Goal: Information Seeking & Learning: Check status

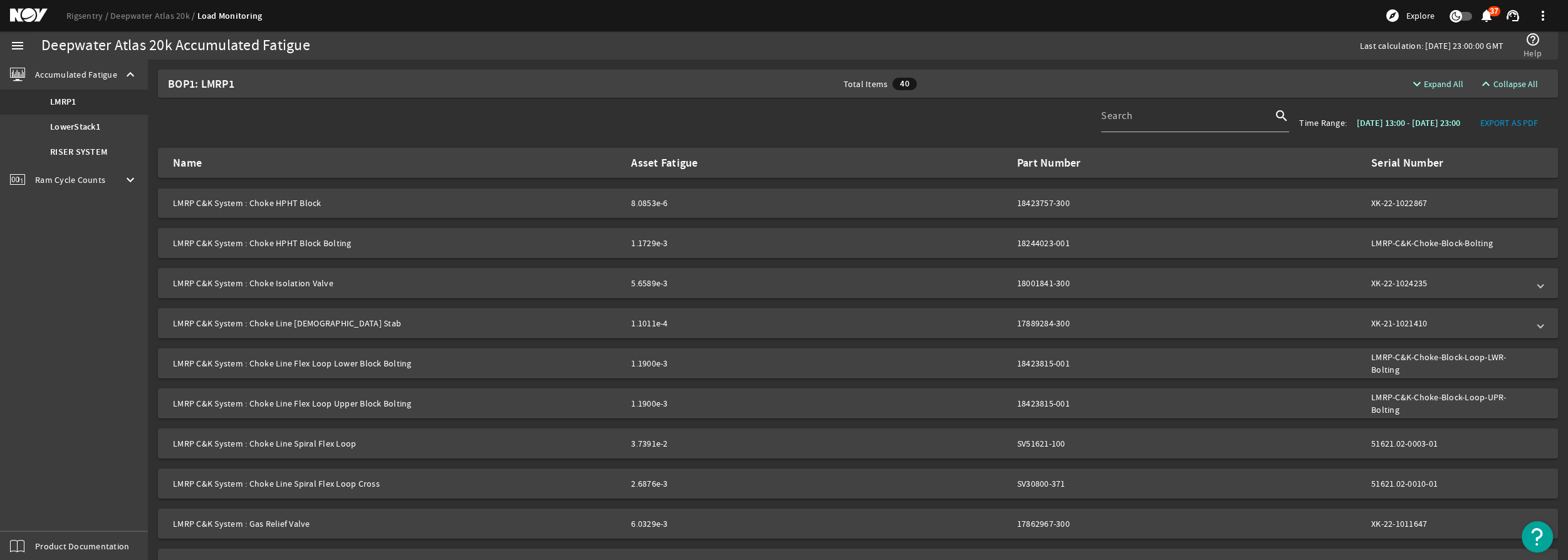
click at [1427, 162] on div "Serial Number" at bounding box center [1449, 162] width 156 height 12
click at [1469, 162] on div "Serial Number" at bounding box center [1449, 162] width 156 height 12
click at [1408, 164] on div "Serial Number" at bounding box center [1449, 162] width 156 height 12
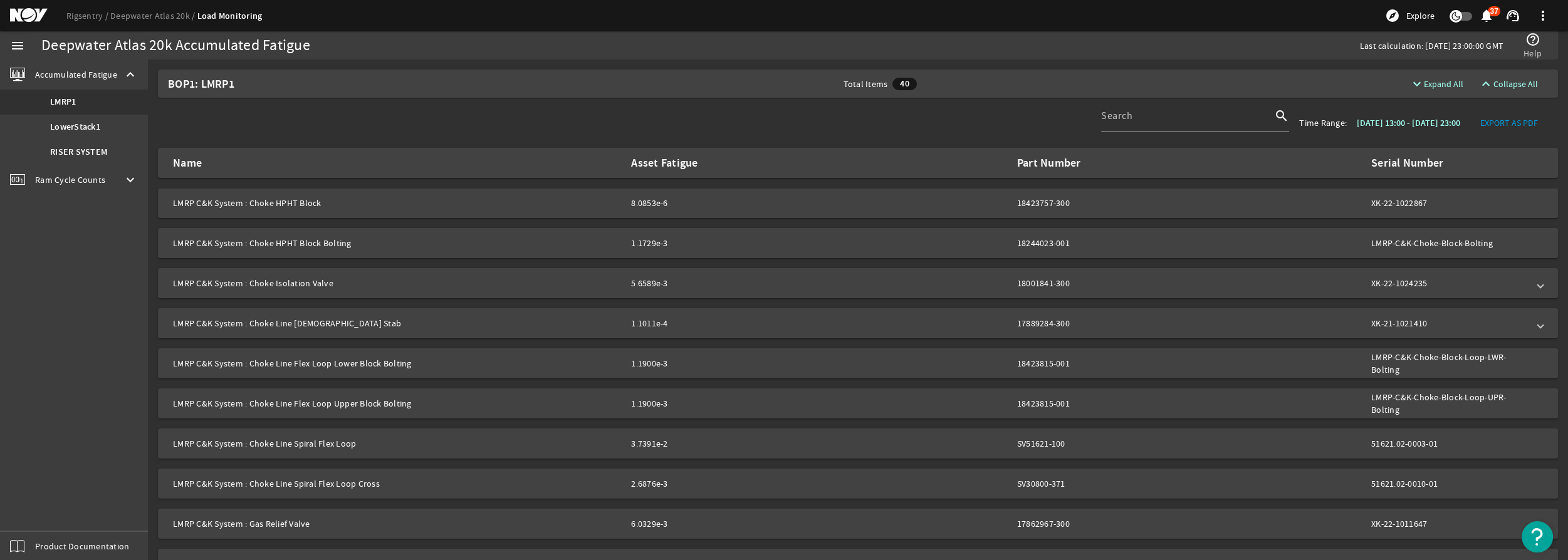
click at [1408, 164] on div "Serial Number" at bounding box center [1449, 162] width 156 height 12
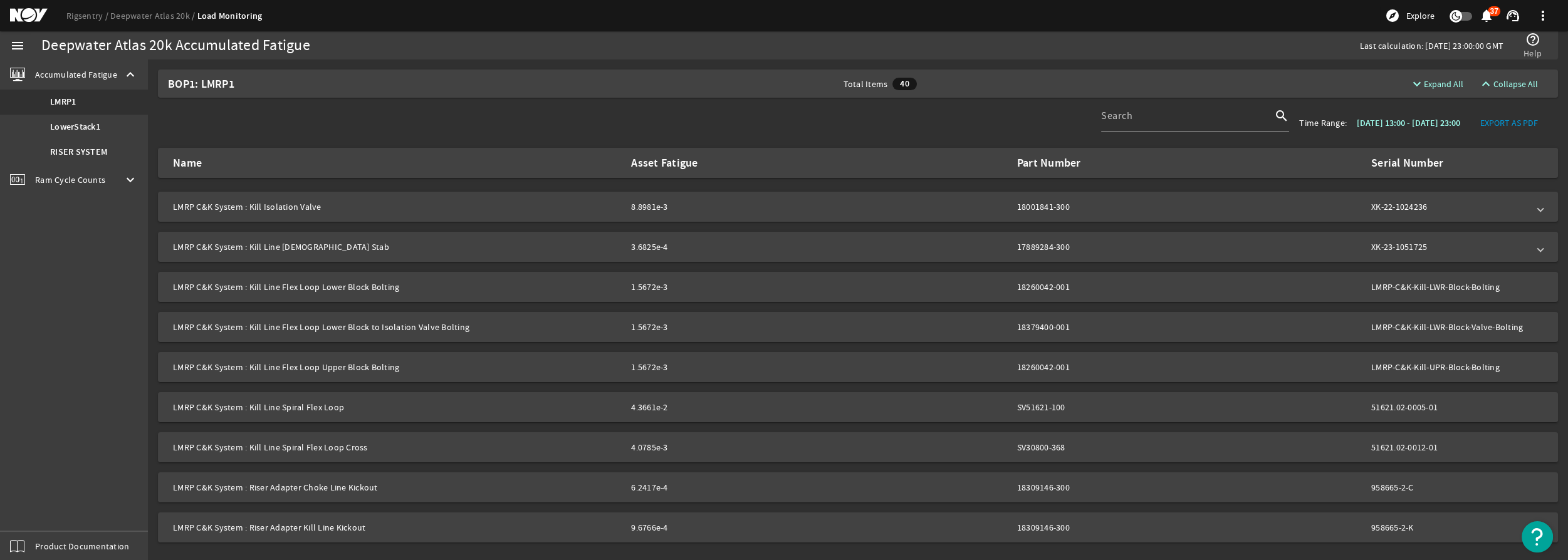
scroll to position [613, 0]
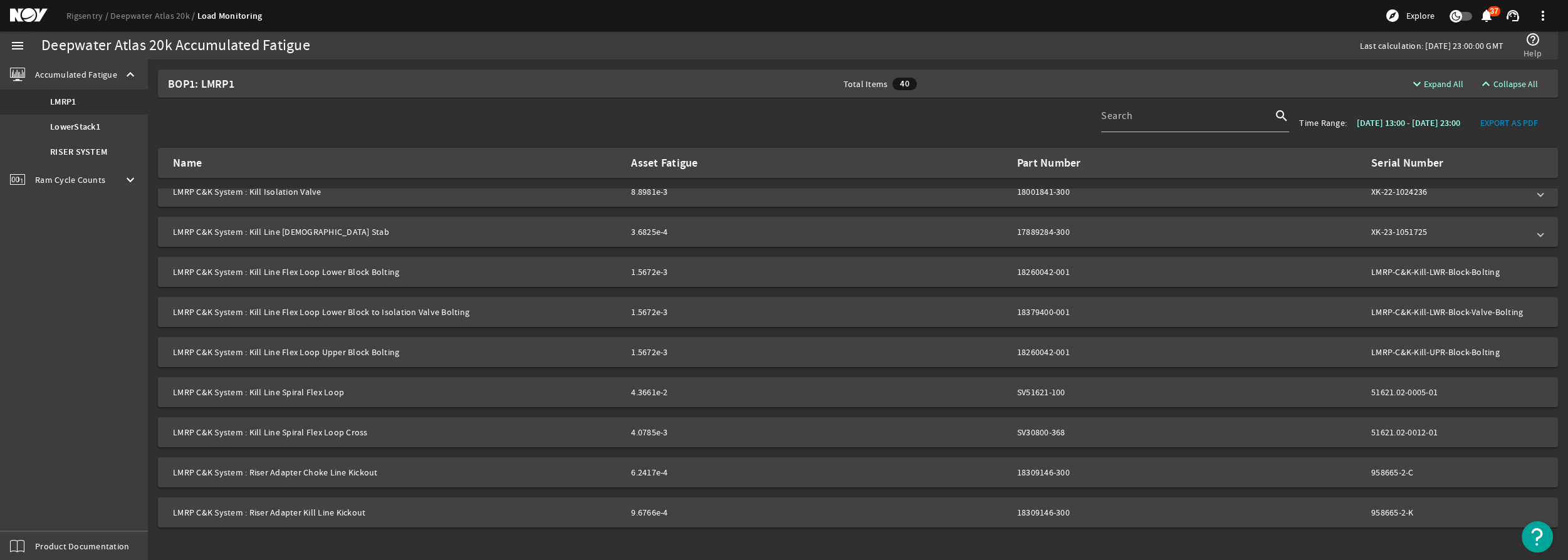
drag, startPoint x: 630, startPoint y: 391, endPoint x: 669, endPoint y: 393, distance: 39.1
click at [669, 393] on div "4.3661e-2" at bounding box center [686, 392] width 110 height 12
drag, startPoint x: 664, startPoint y: 393, endPoint x: 627, endPoint y: 393, distance: 37.0
click at [627, 393] on span "LMRP C&K System : Kill Line Spiral Flex Loop 4.3661e-2 SV51621-100 51621.02-000…" at bounding box center [856, 392] width 1365 height 12
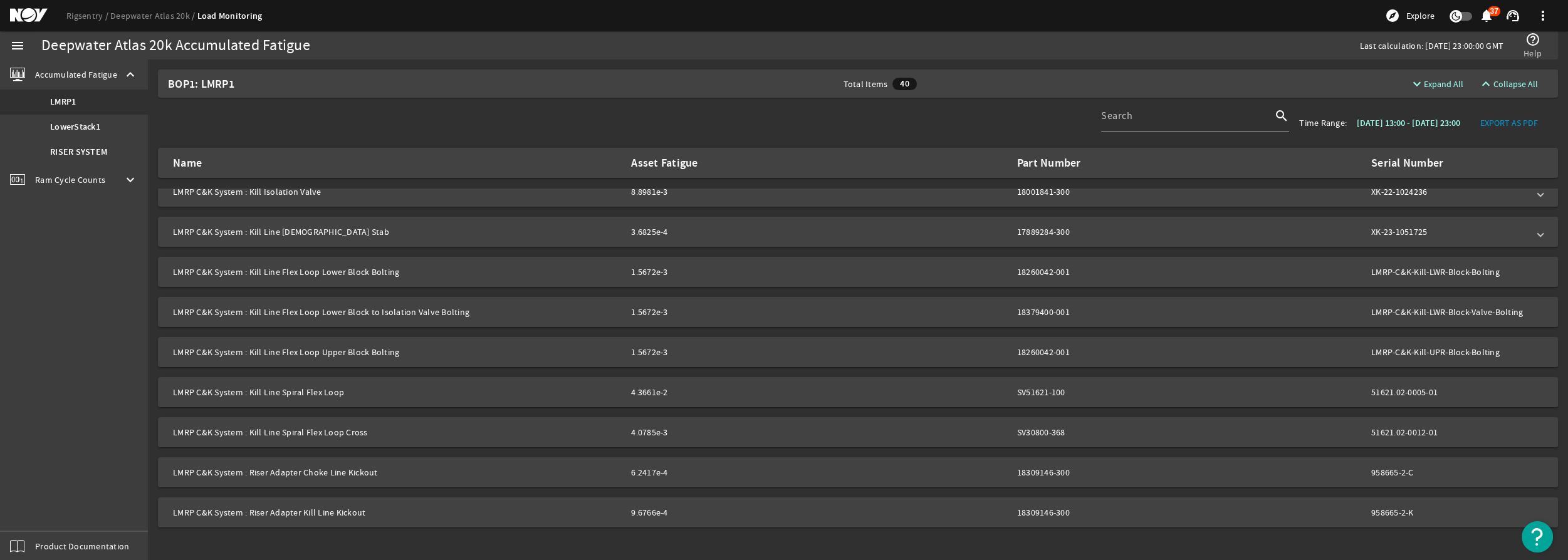
click at [627, 393] on span "LMRP C&K System : Kill Line Spiral Flex Loop 4.3661e-2 SV51621-100 51621.02-000…" at bounding box center [856, 392] width 1365 height 12
drag, startPoint x: 178, startPoint y: 393, endPoint x: 344, endPoint y: 388, distance: 166.1
click at [344, 388] on mat-panel-title "LMRP C&K System : Kill Line Spiral Flex Loop" at bounding box center [397, 392] width 448 height 12
copy mat-panel-title "LMRP C&K System : Kill Line Spiral Flex Loop"
drag, startPoint x: 630, startPoint y: 395, endPoint x: 676, endPoint y: 396, distance: 46.0
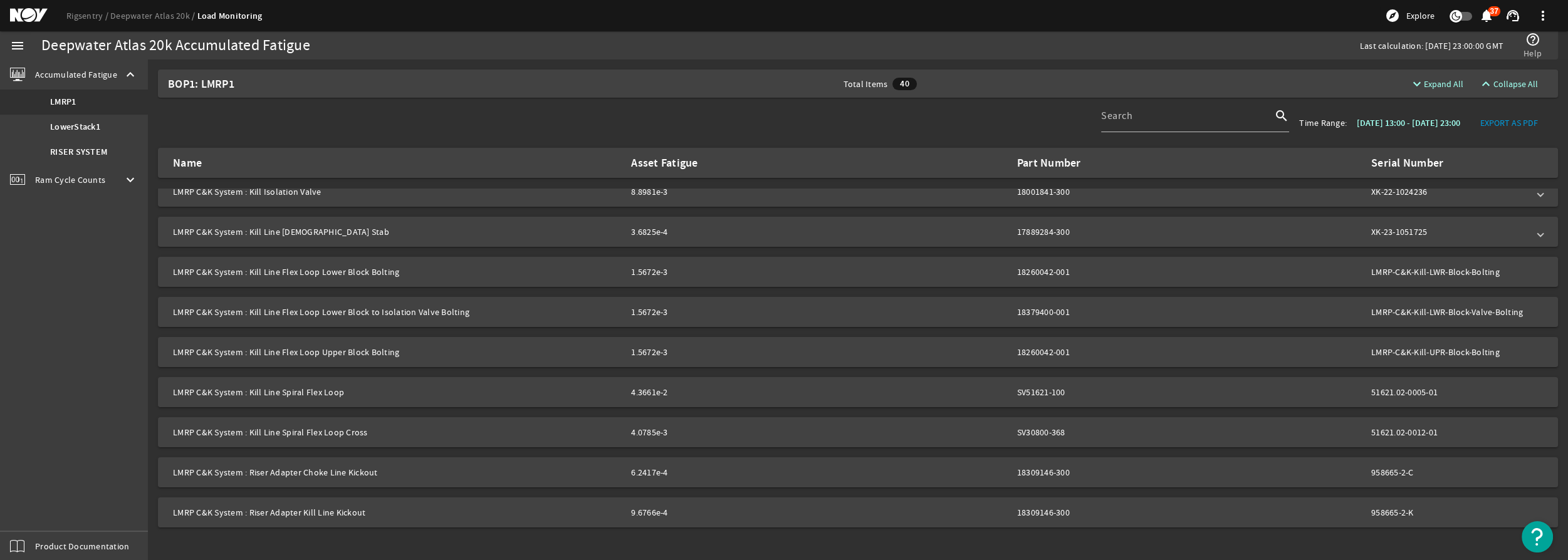
click at [676, 396] on div "4.3661e-2" at bounding box center [686, 392] width 110 height 12
click at [608, 404] on mat-expansion-panel-header "LMRP C&K System : Kill Line Spiral Flex Loop 4.3661e-2 SV51621-100 51621.02-000…" at bounding box center [858, 392] width 1400 height 30
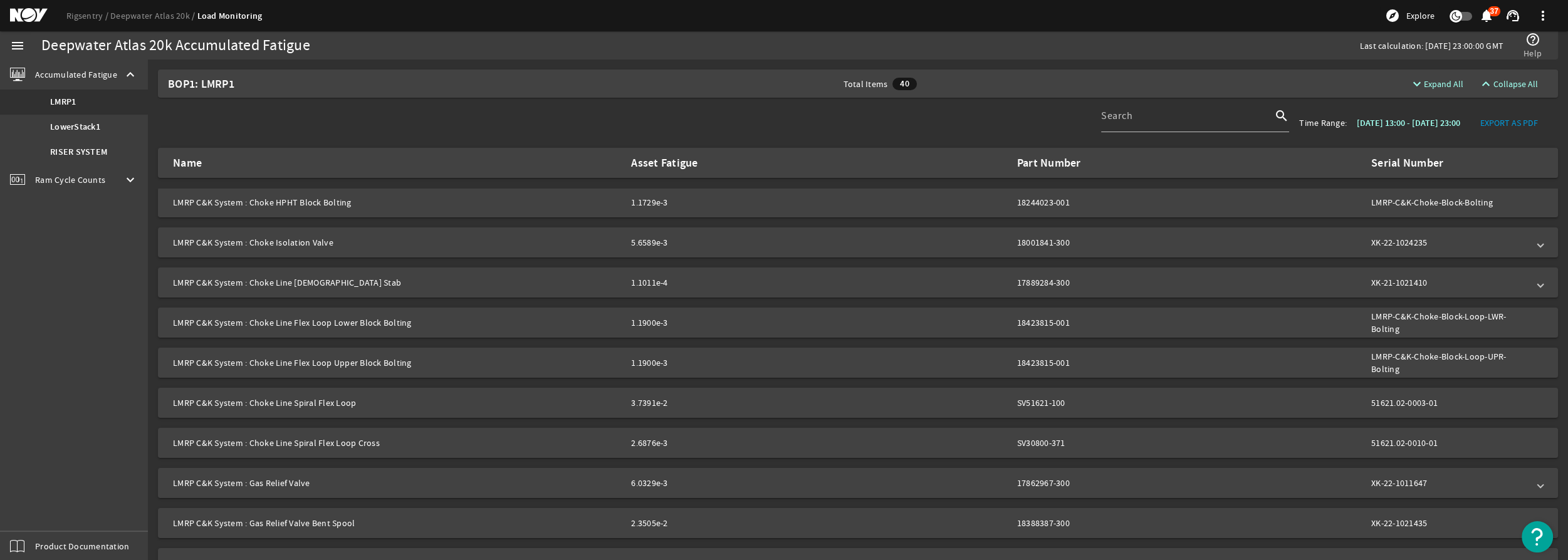
scroll to position [0, 0]
click at [94, 123] on b "LowerStack1" at bounding box center [75, 127] width 50 height 12
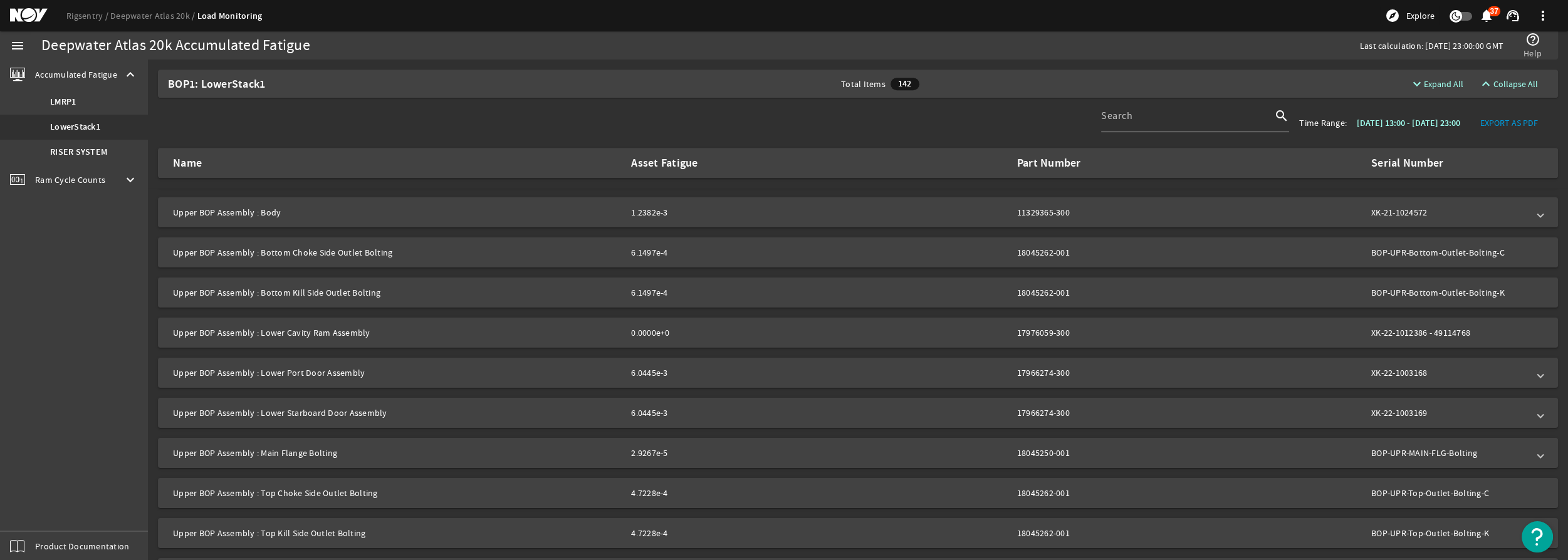
scroll to position [1856, 0]
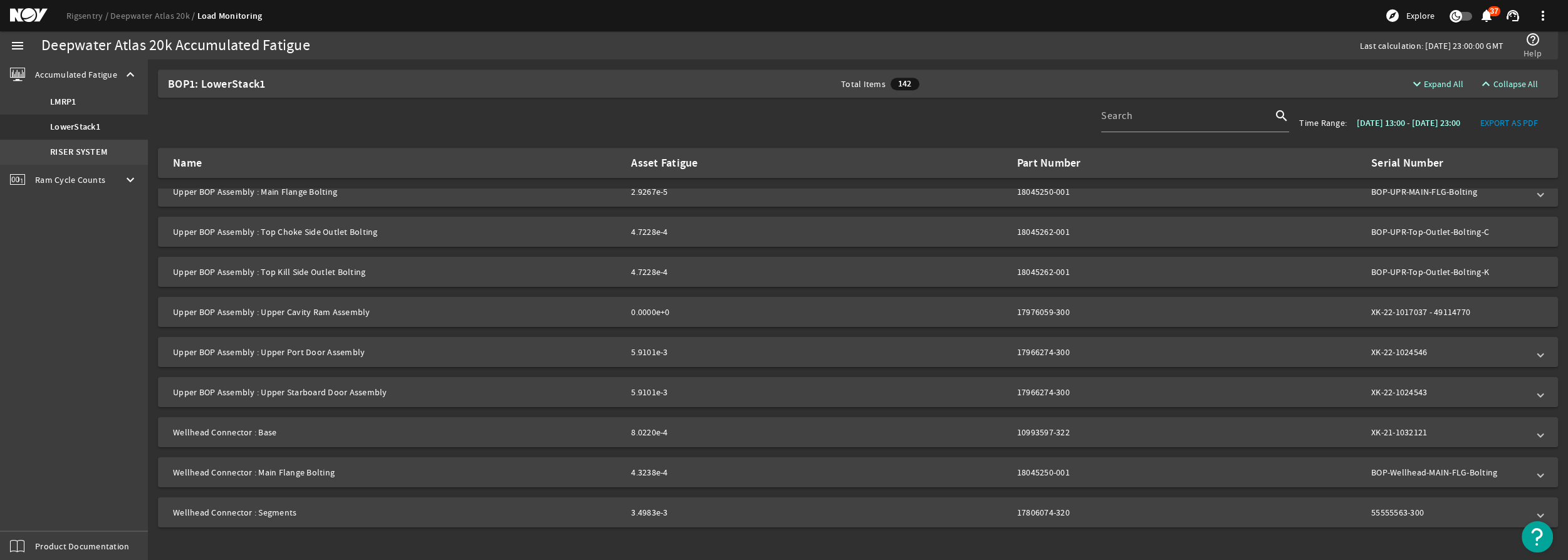
click at [88, 154] on b "RISER SYSTEM" at bounding box center [79, 152] width 57 height 12
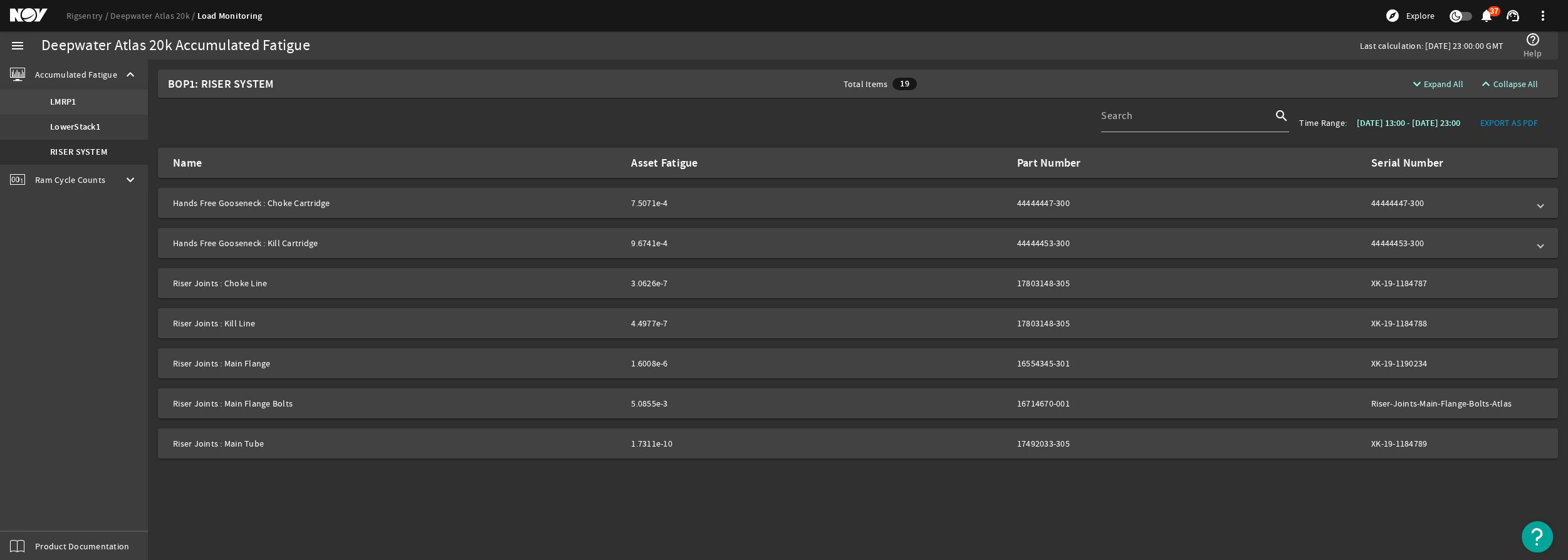
click at [71, 98] on b "LMRP1" at bounding box center [63, 101] width 26 height 12
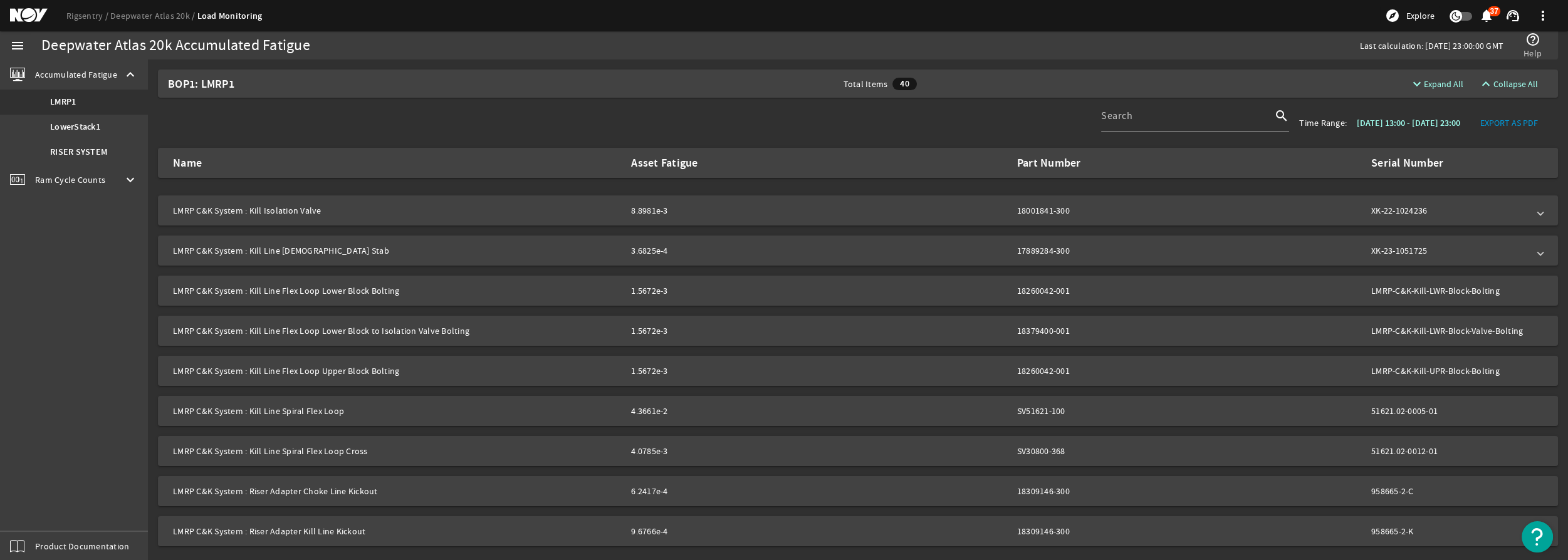
scroll to position [613, 0]
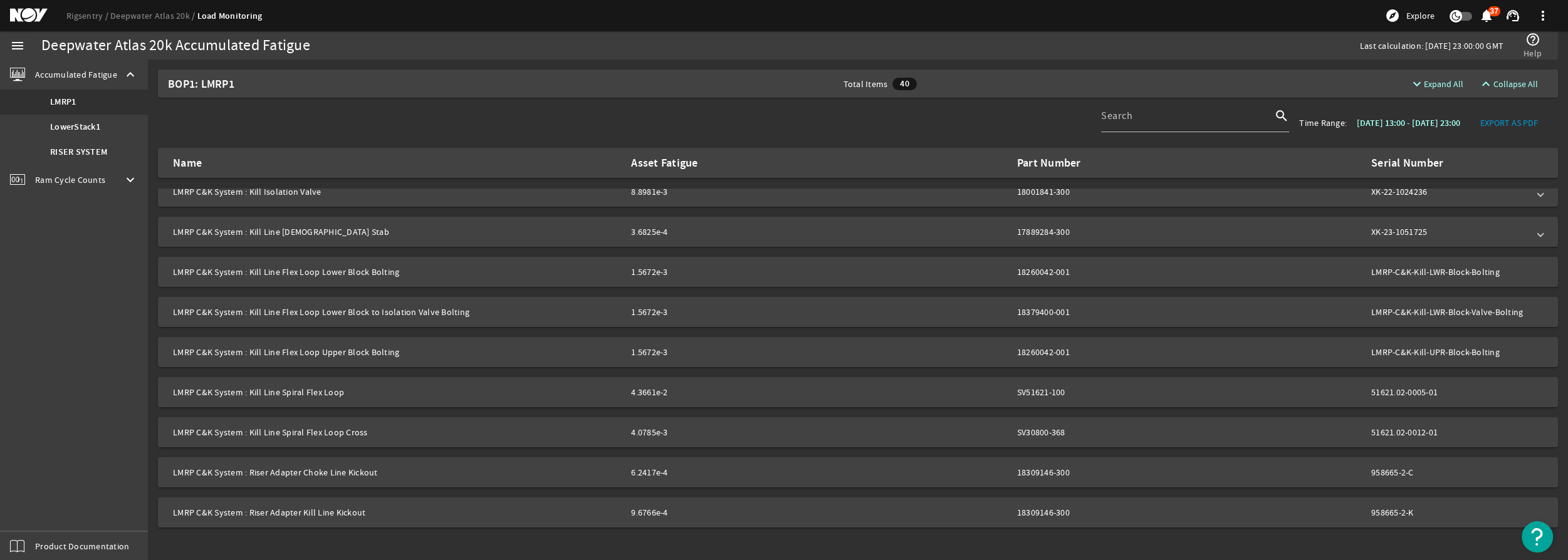
drag, startPoint x: 259, startPoint y: 393, endPoint x: 606, endPoint y: 405, distance: 347.2
click at [604, 405] on mat-expansion-panel-header "LMRP C&K System : Kill Line Spiral Flex Loop 4.3661e-2 SV51621-100 51621.02-000…" at bounding box center [858, 392] width 1400 height 30
click at [249, 392] on mat-panel-title "LMRP C&K System : Kill Line Spiral Flex Loop" at bounding box center [397, 392] width 448 height 12
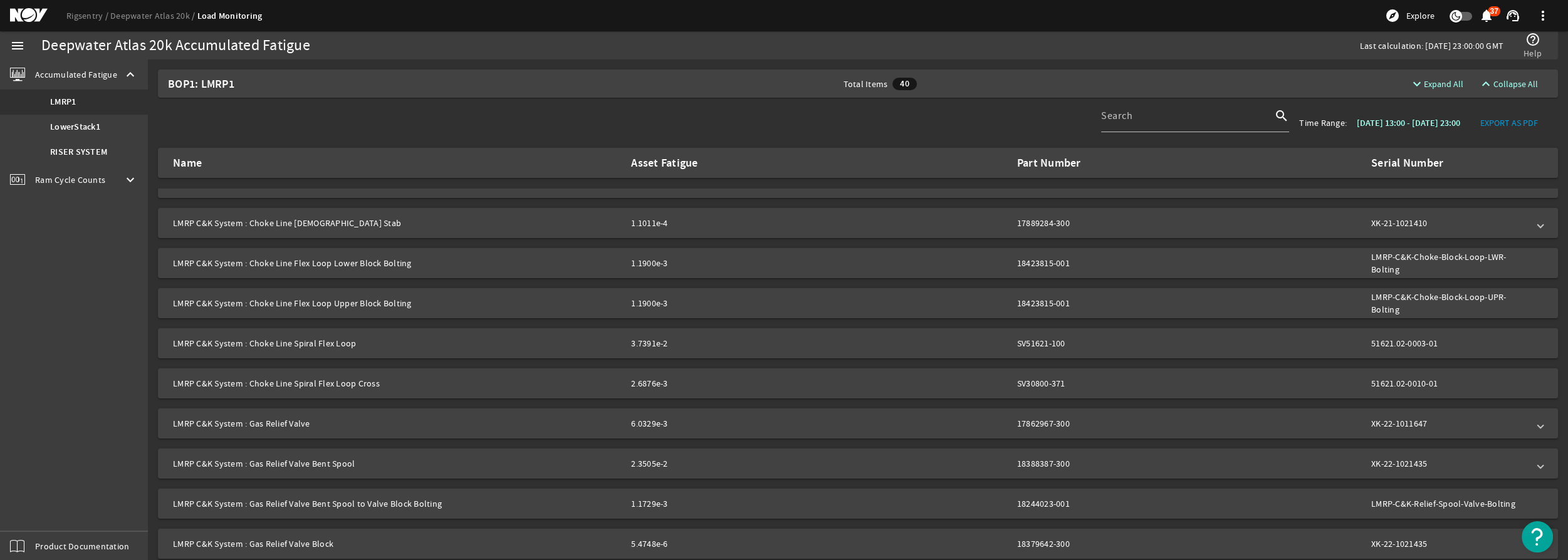
scroll to position [100, 0]
drag, startPoint x: 287, startPoint y: 347, endPoint x: 618, endPoint y: 351, distance: 331.0
click at [618, 351] on mat-expansion-panel-header "LMRP C&K System : Choke Line Spiral Flex Loop 3.7391e-2 SV51621-100 51621.02-00…" at bounding box center [858, 344] width 1400 height 30
click at [640, 346] on div "3.7391e-2" at bounding box center [686, 343] width 110 height 12
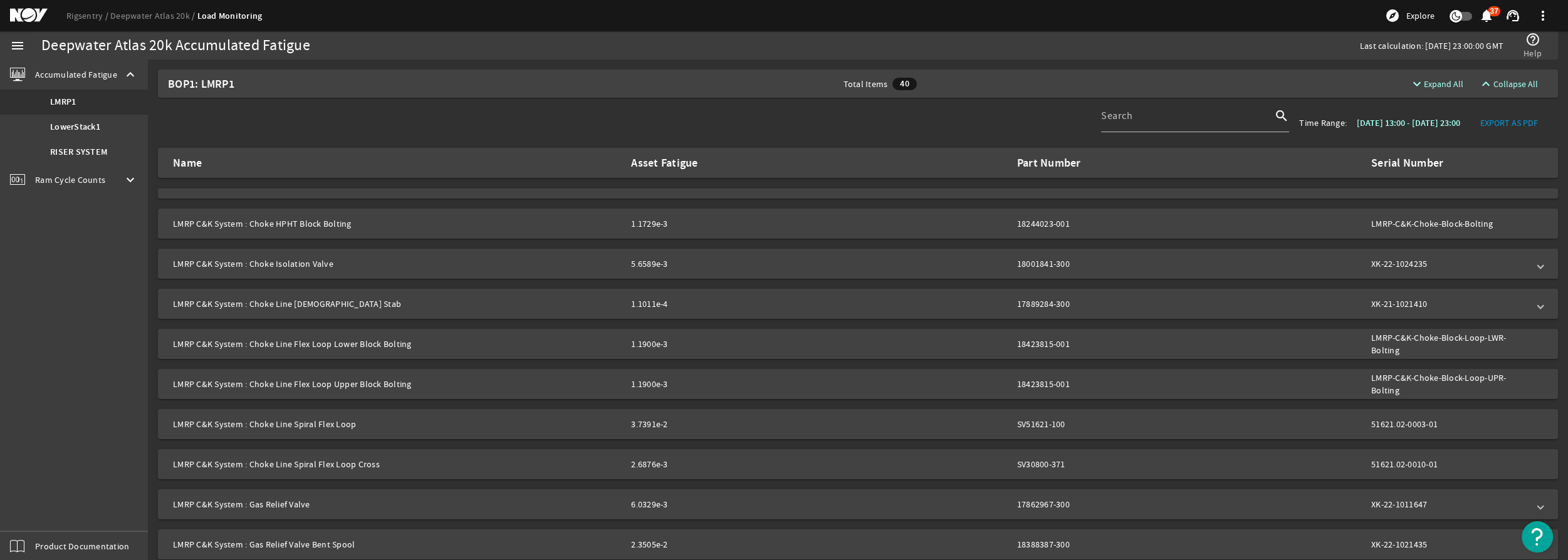
scroll to position [0, 0]
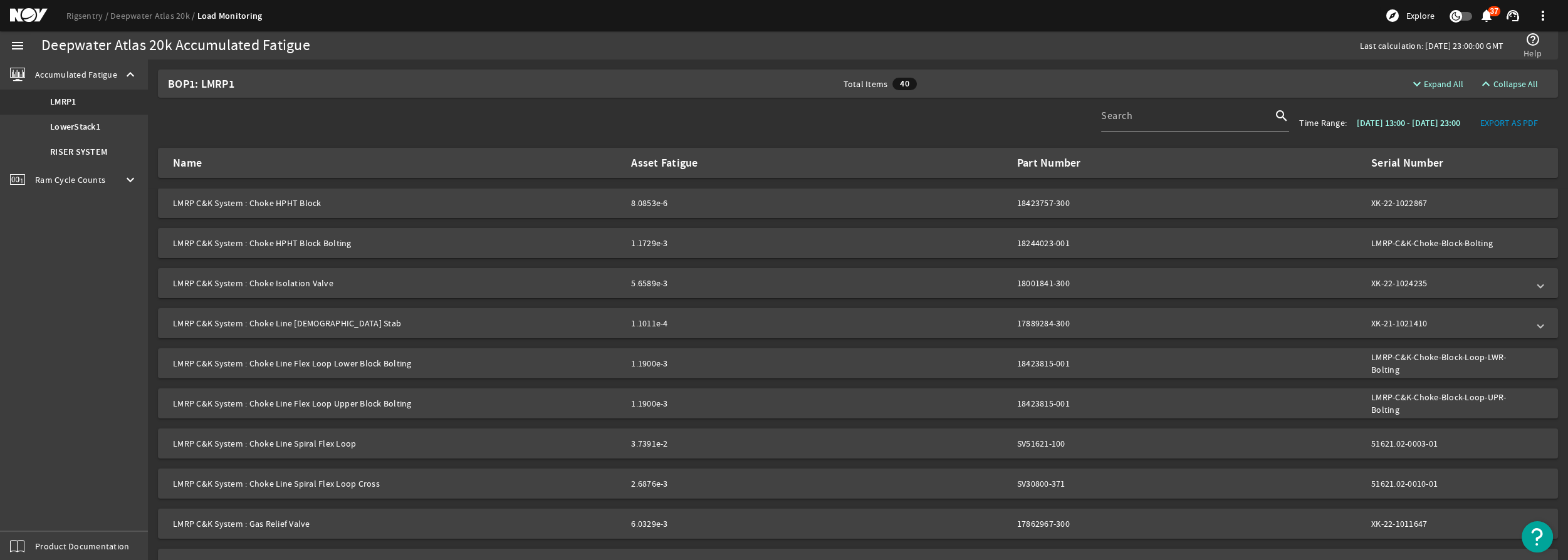
click at [239, 234] on mat-expansion-panel-header "LMRP C&K System : Choke HPHT Block Bolting 1.1729e-3 18244023-001 LMRP-C&K-Chok…" at bounding box center [858, 244] width 1400 height 30
click at [247, 237] on mat-panel-title "LMRP C&K System : Choke HPHT Block Bolting" at bounding box center [397, 243] width 448 height 12
click at [394, 247] on mat-panel-title "LMRP C&K System : Choke HPHT Block Bolting" at bounding box center [397, 243] width 448 height 12
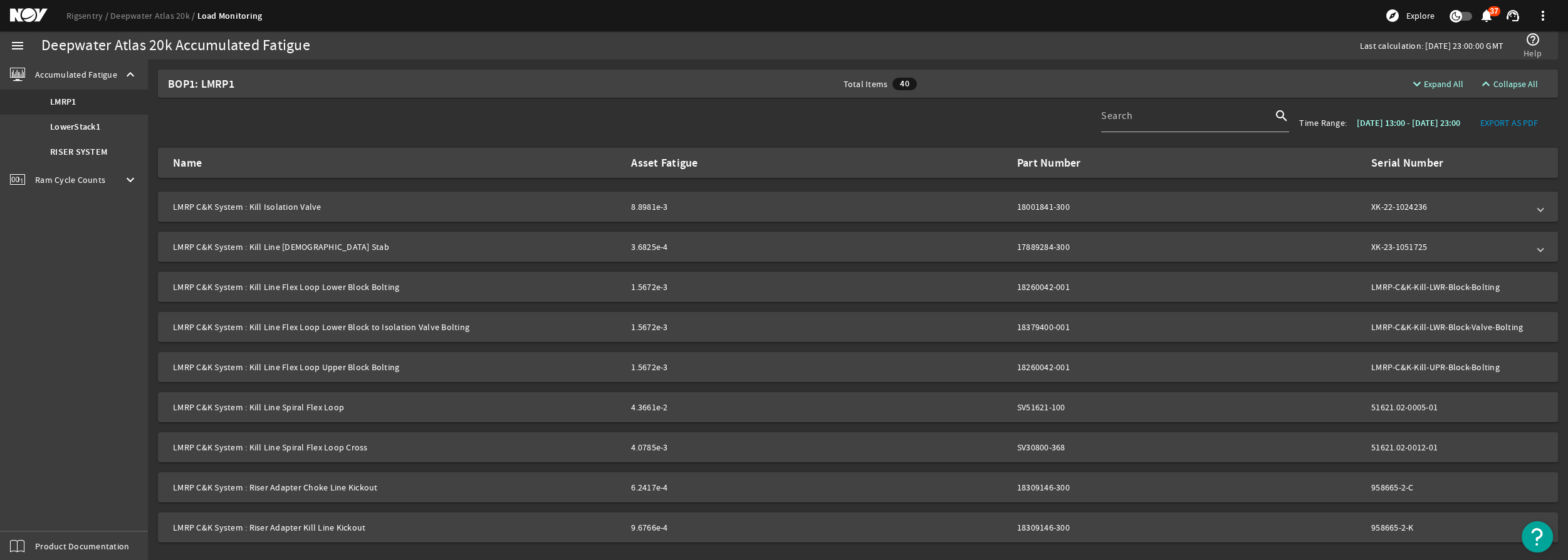
scroll to position [613, 0]
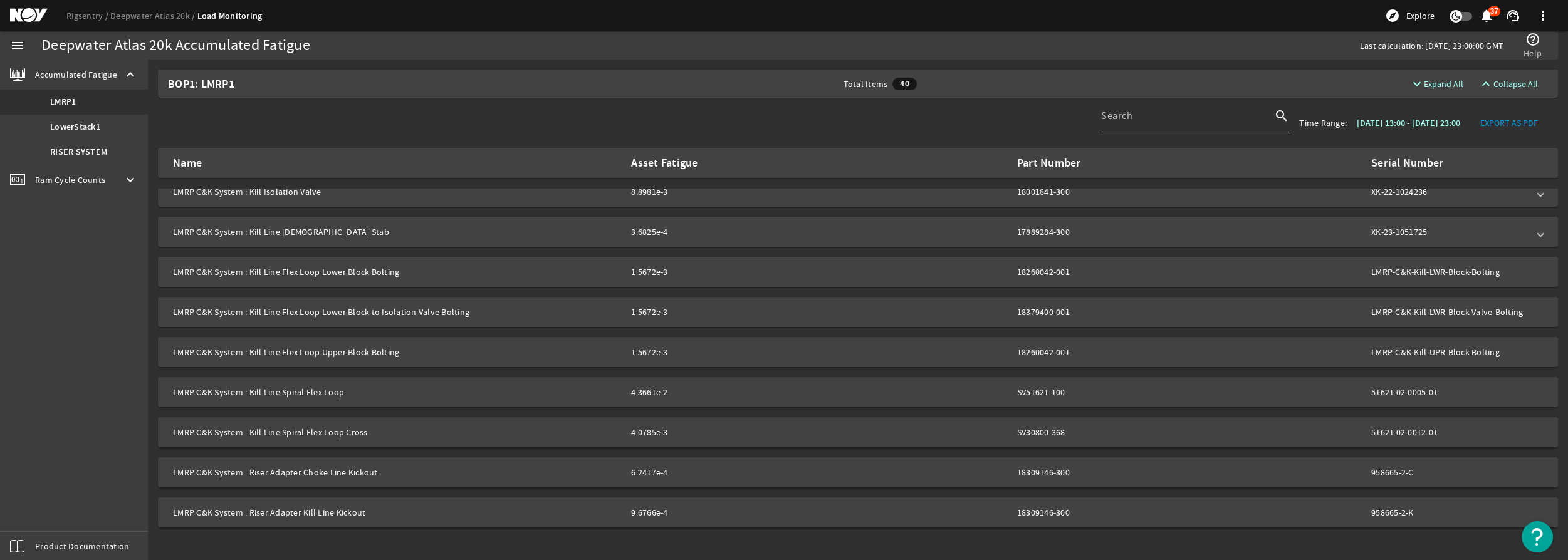
click at [301, 392] on mat-panel-title "LMRP C&K System : Kill Line Spiral Flex Loop" at bounding box center [397, 392] width 448 height 12
click at [248, 395] on mat-panel-title "LMRP C&K System : Kill Line Spiral Flex Loop" at bounding box center [397, 392] width 448 height 12
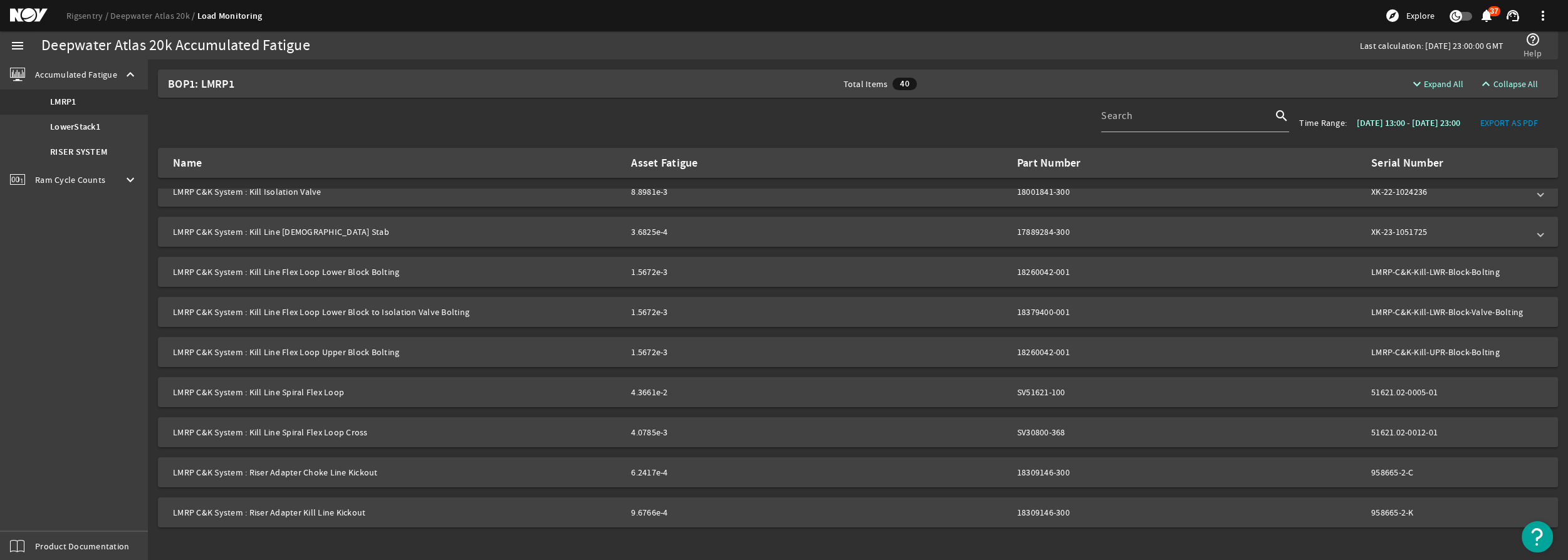
click at [248, 395] on mat-panel-title "LMRP C&K System : Kill Line Spiral Flex Loop" at bounding box center [397, 392] width 448 height 12
click at [250, 393] on mat-panel-title "LMRP C&K System : Kill Line Spiral Flex Loop" at bounding box center [397, 392] width 448 height 12
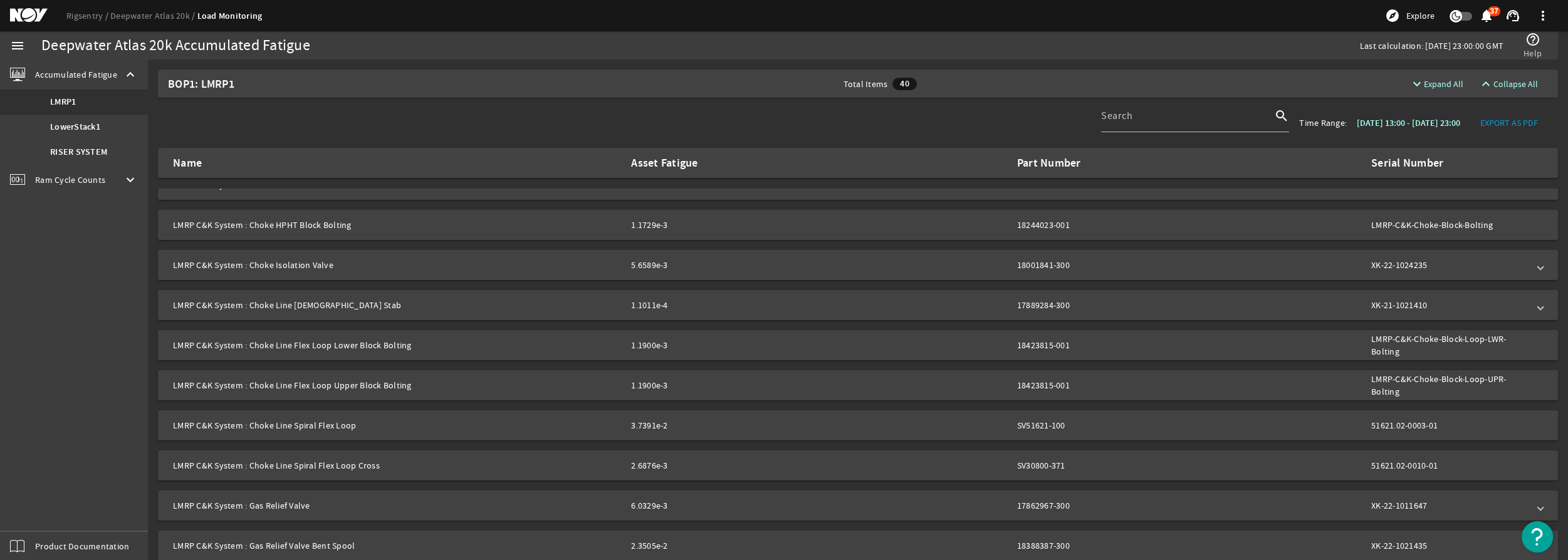
scroll to position [0, 0]
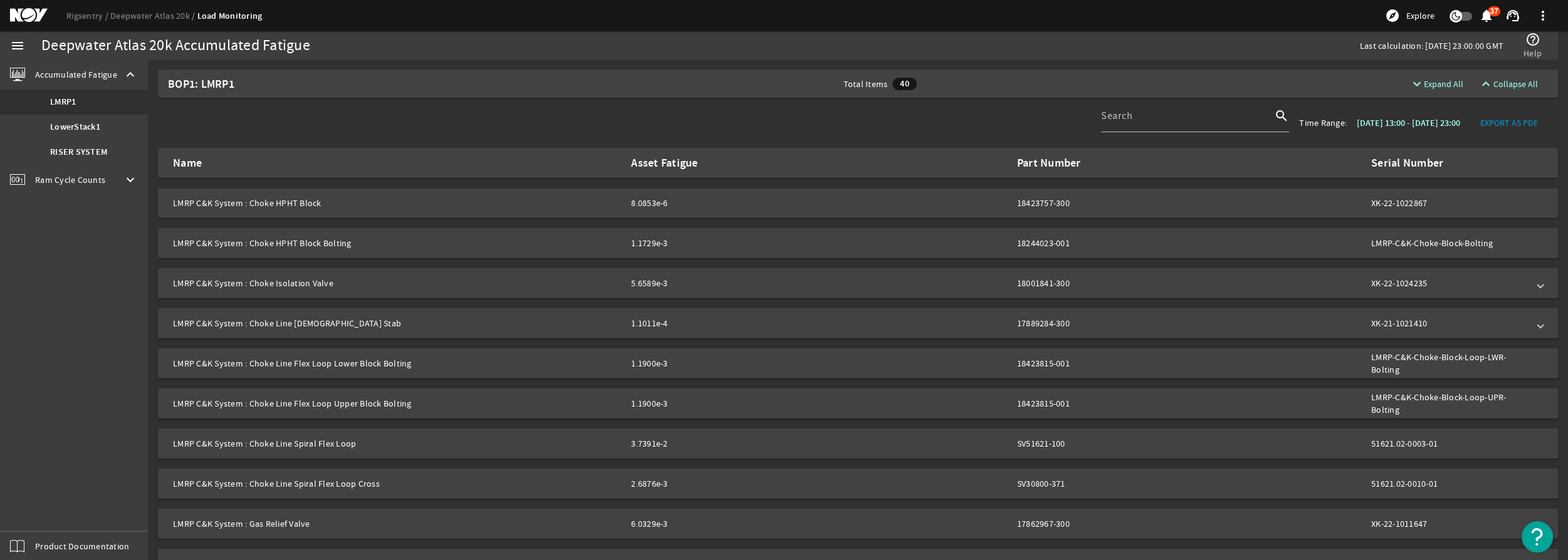
click at [550, 146] on div "Search search Time Range: [DATE] 13:00 - [DATE] 23:00 EXPORT AS PDF" at bounding box center [857, 122] width 1410 height 50
click at [90, 123] on b "LowerStack1" at bounding box center [75, 127] width 50 height 12
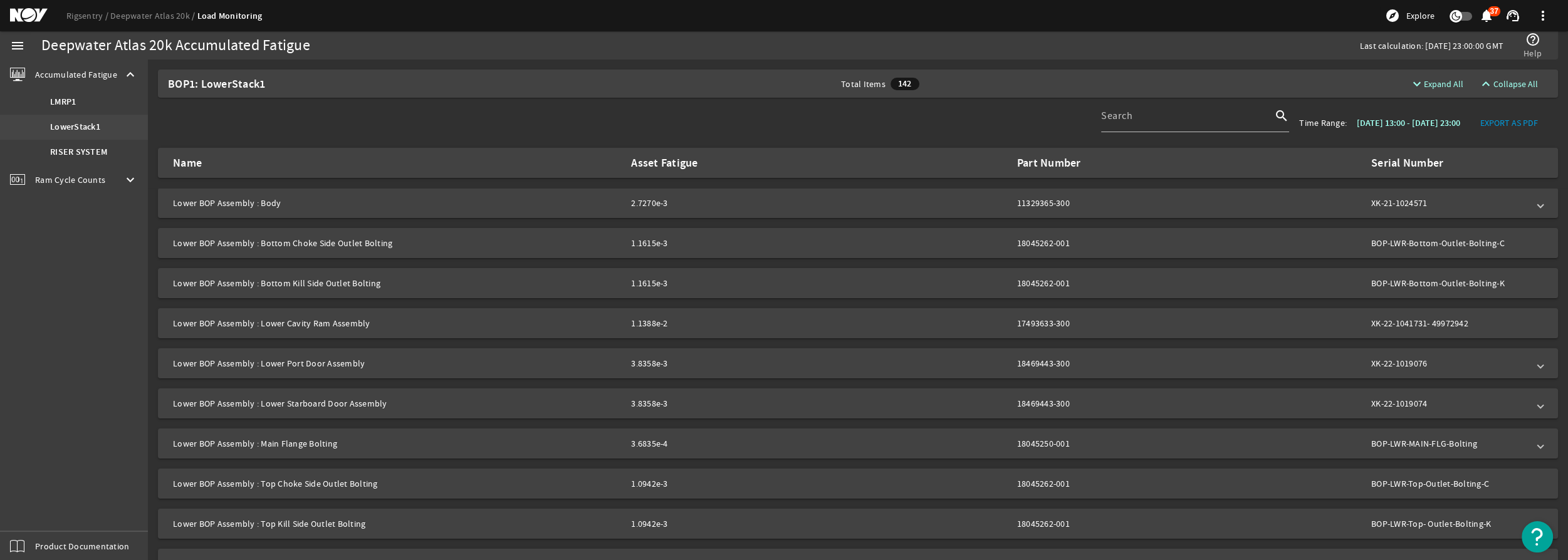
click at [70, 117] on link "LowerStack1" at bounding box center [74, 127] width 148 height 25
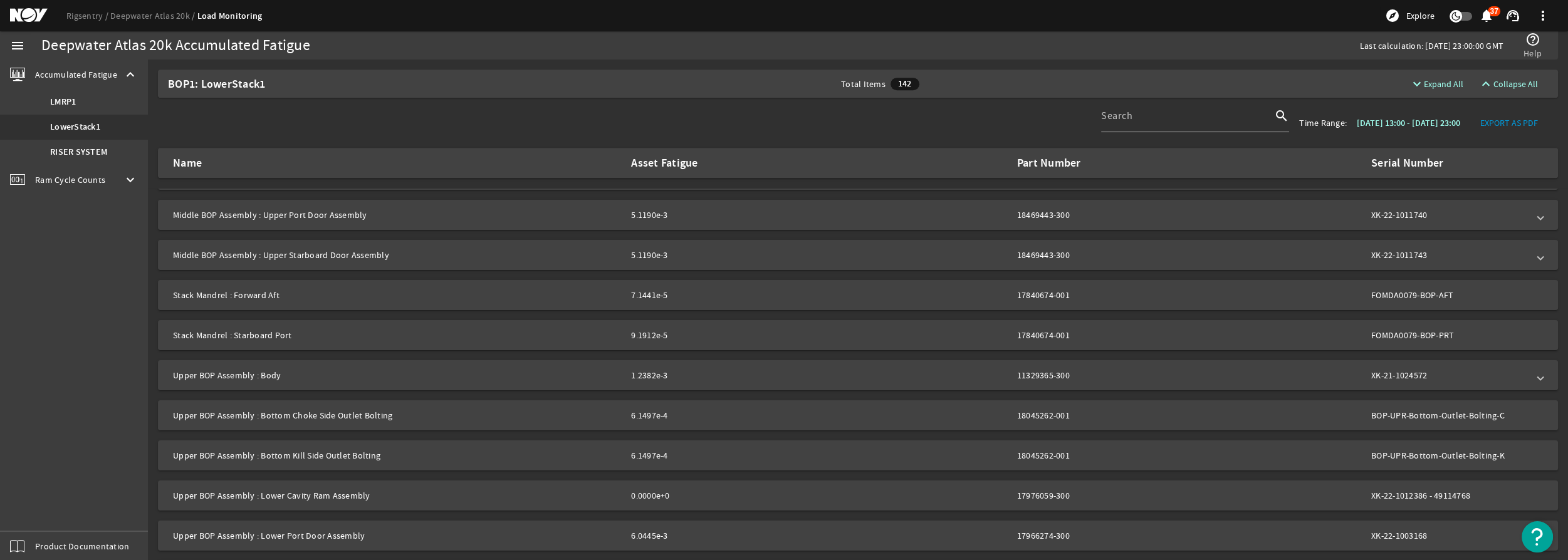
scroll to position [1481, 0]
